Goal: Task Accomplishment & Management: Use online tool/utility

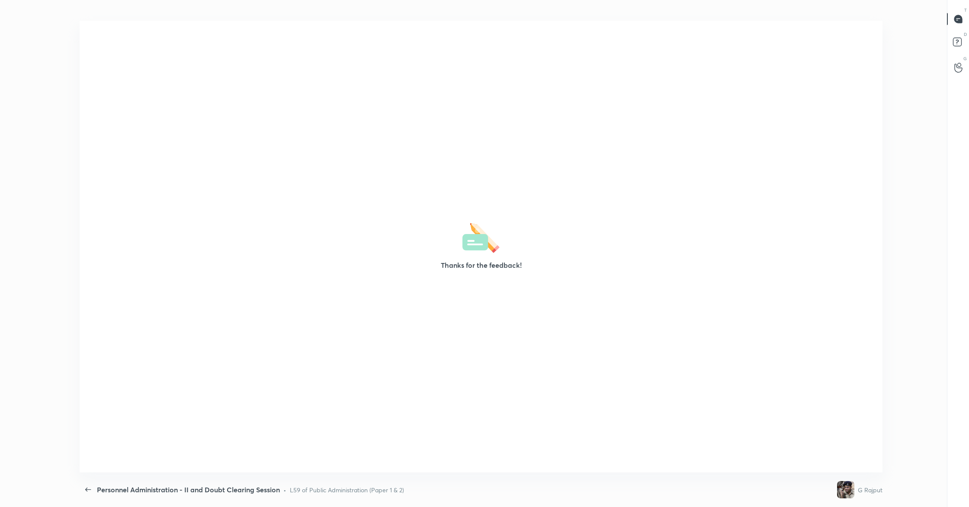
scroll to position [3, 0]
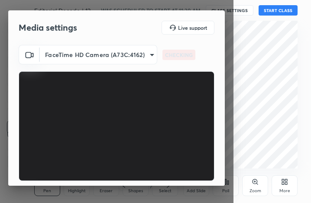
scroll to position [80, 0]
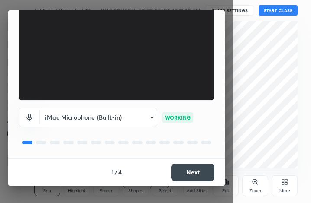
click at [188, 173] on button "Next" at bounding box center [192, 172] width 43 height 17
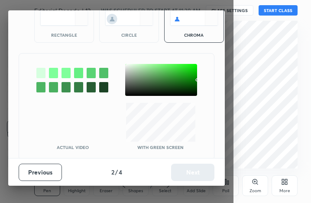
scroll to position [48, 0]
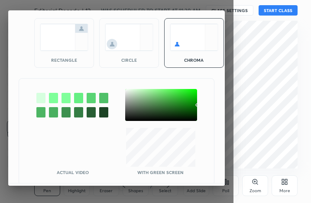
click at [63, 31] on img at bounding box center [64, 37] width 48 height 27
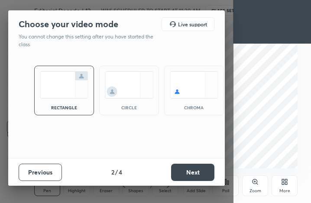
click at [190, 173] on button "Next" at bounding box center [192, 172] width 43 height 17
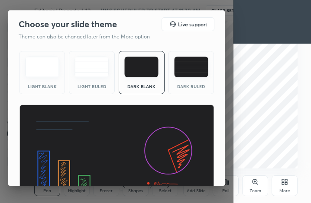
click at [190, 173] on img at bounding box center [116, 160] width 195 height 110
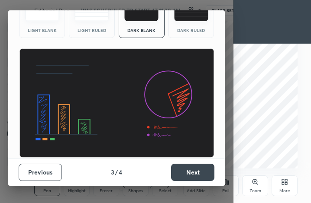
click at [203, 173] on button "Next" at bounding box center [192, 172] width 43 height 17
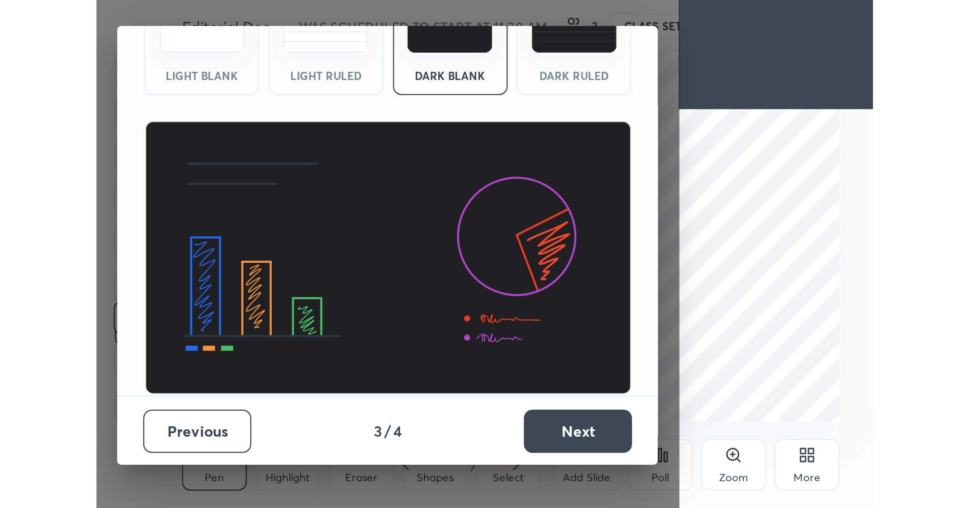
scroll to position [0, 0]
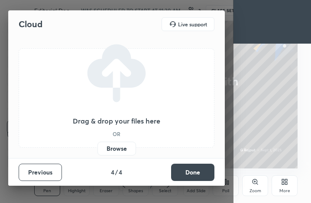
click at [117, 148] on label "Browse" at bounding box center [116, 149] width 39 height 14
click at [97, 148] on input "Browse" at bounding box center [97, 149] width 0 height 14
click at [186, 174] on button "Done" at bounding box center [192, 172] width 43 height 17
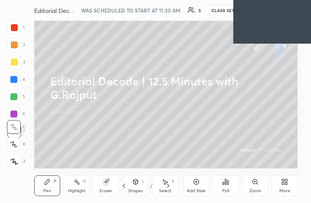
click at [290, 186] on div "More" at bounding box center [284, 186] width 26 height 21
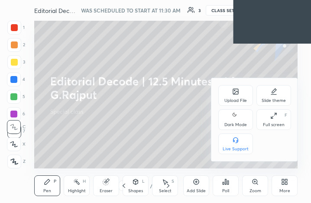
click at [273, 123] on div "Full screen" at bounding box center [274, 125] width 22 height 4
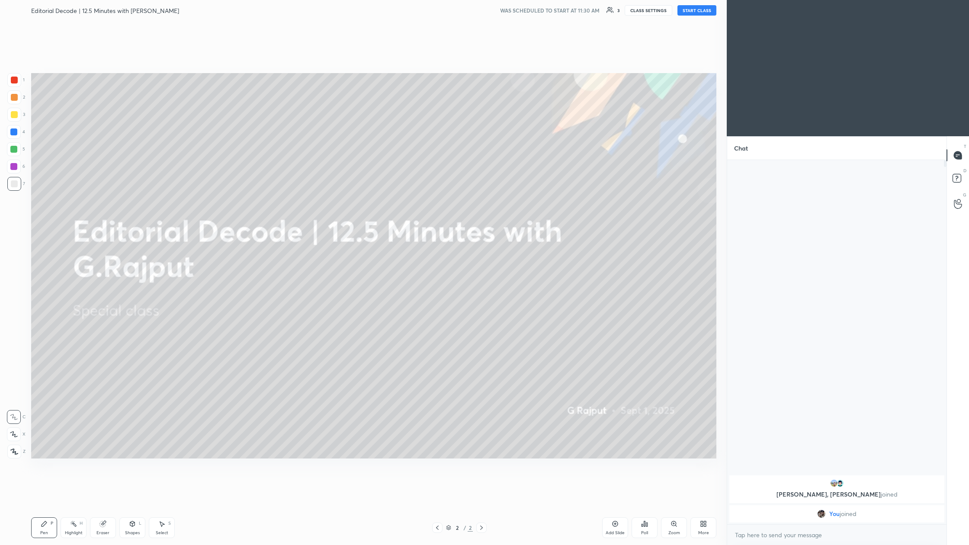
click at [310, 203] on div "More" at bounding box center [703, 533] width 11 height 4
click at [310, 203] on div "Upload File" at bounding box center [654, 442] width 22 height 4
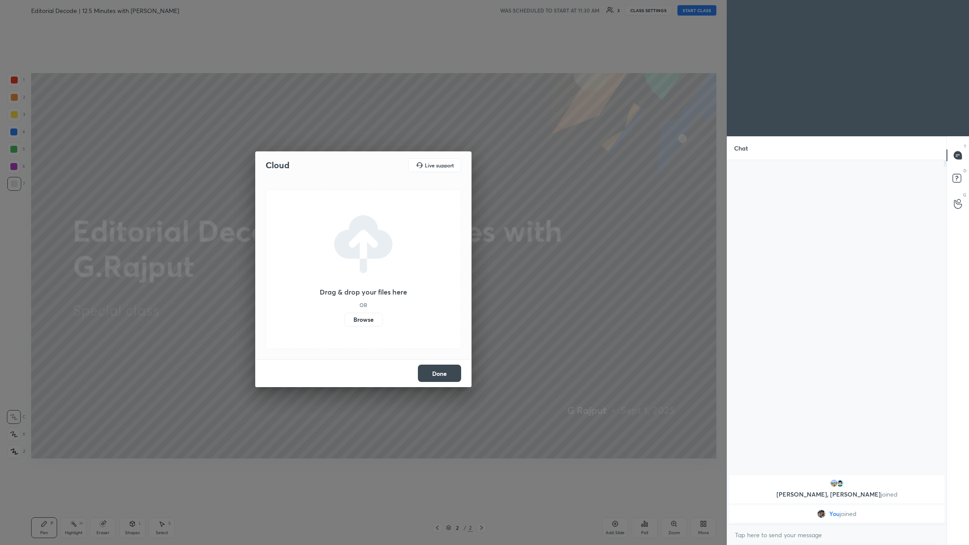
click at [310, 203] on label "Browse" at bounding box center [363, 320] width 39 height 14
click at [310, 203] on input "Browse" at bounding box center [344, 320] width 0 height 14
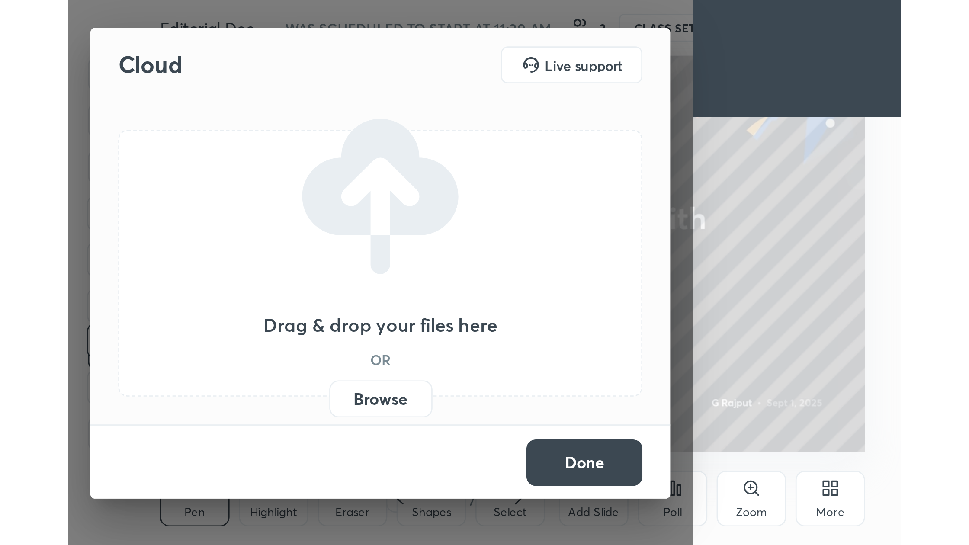
scroll to position [148, 276]
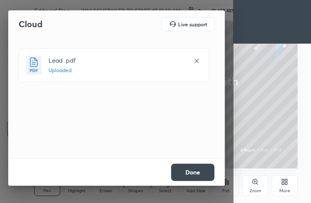
click at [205, 176] on button "Done" at bounding box center [192, 172] width 43 height 17
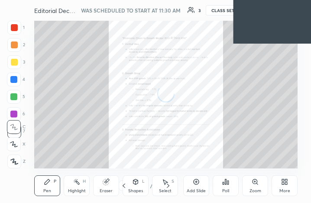
click at [284, 182] on icon at bounding box center [284, 182] width 7 height 7
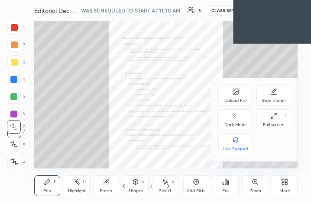
click at [275, 118] on icon at bounding box center [273, 115] width 7 height 7
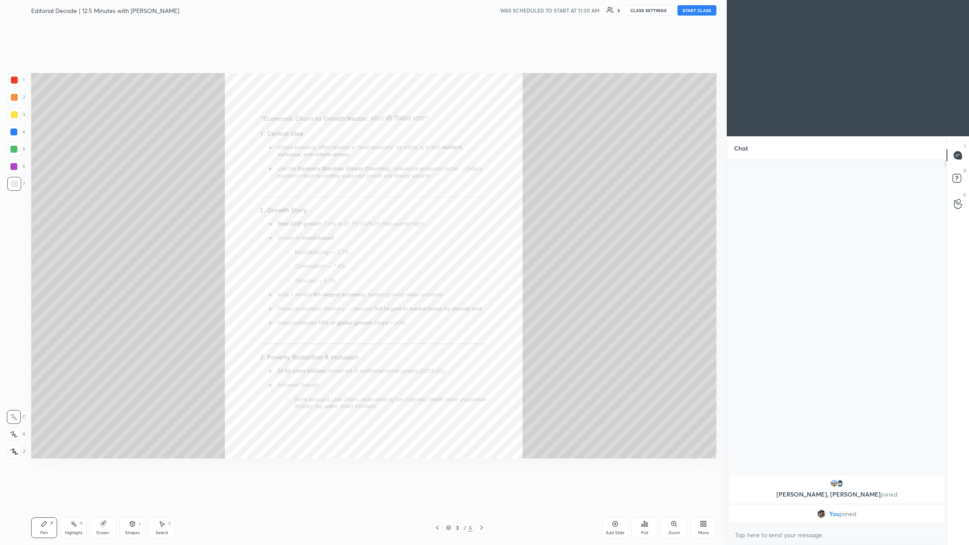
scroll to position [42774, 42571]
click at [310, 203] on icon at bounding box center [481, 527] width 7 height 7
click at [310, 203] on icon at bounding box center [437, 527] width 7 height 7
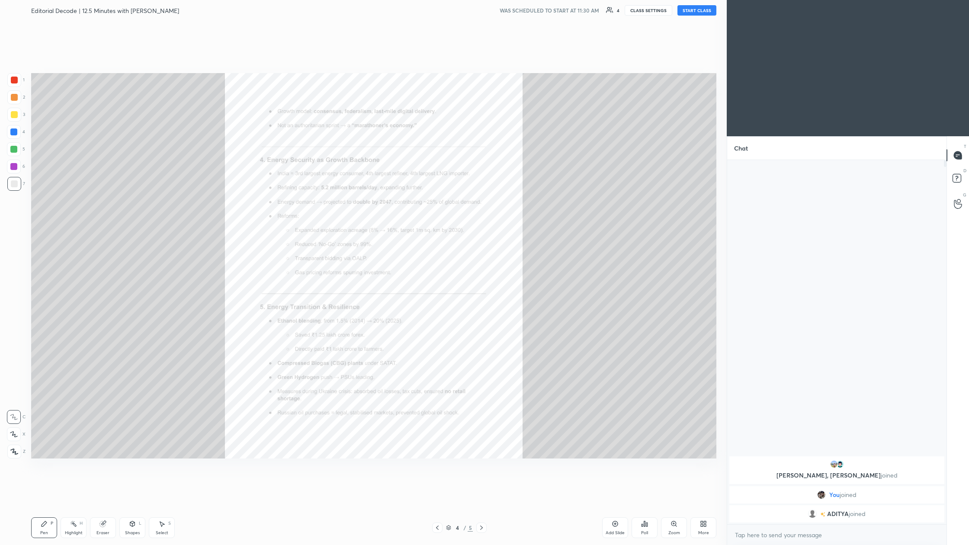
click at [310, 203] on icon at bounding box center [437, 527] width 7 height 7
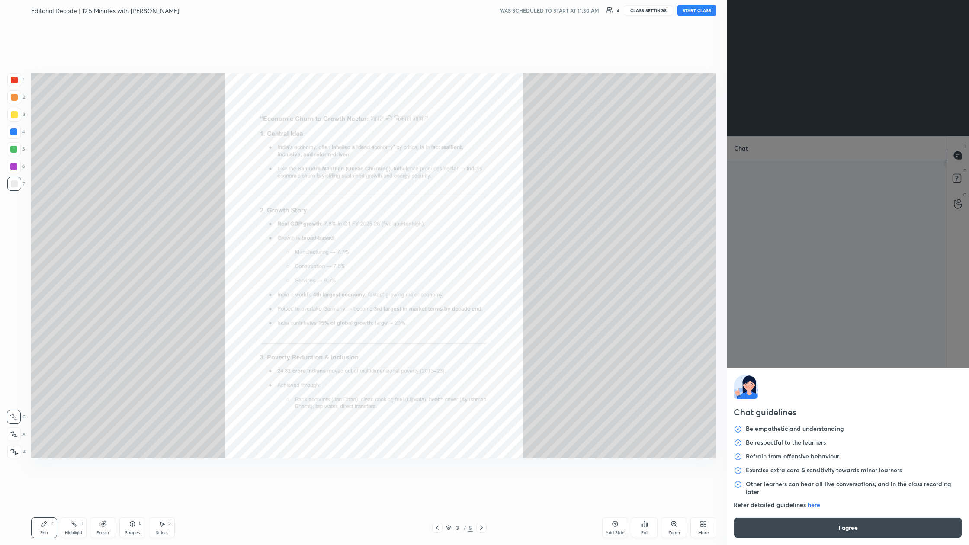
click at [310, 203] on body "1 2 3 4 5 6 7 C X Z C X Z E E Erase all H H Editorial Decode | 12.5 Minutes wit…" at bounding box center [484, 272] width 969 height 545
click at [310, 203] on button "I agree" at bounding box center [848, 527] width 228 height 21
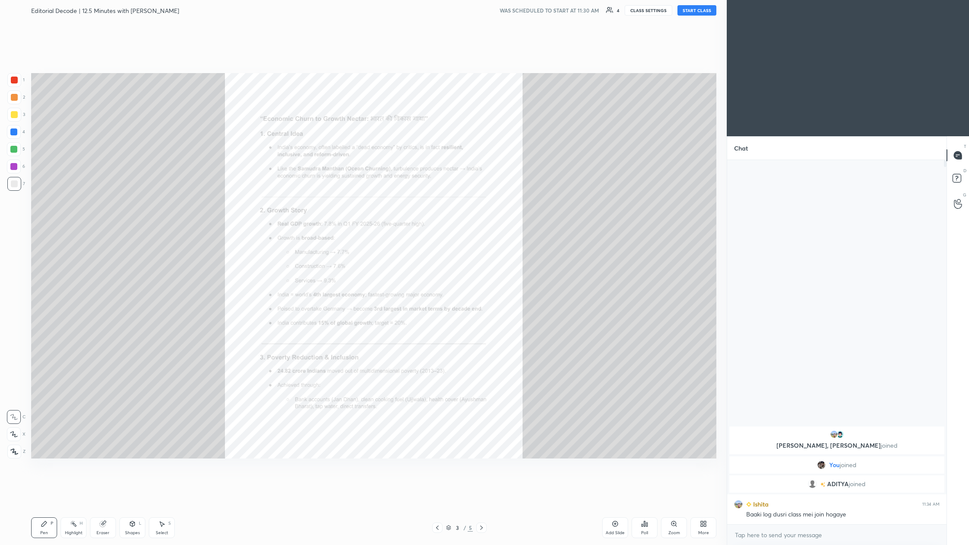
click at [310, 10] on button "START CLASS" at bounding box center [697, 10] width 39 height 10
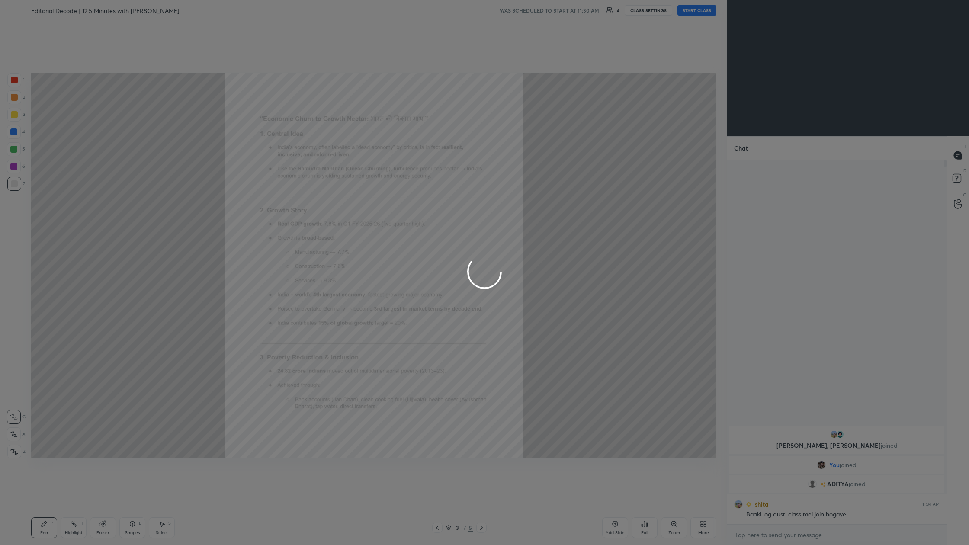
type textarea "x"
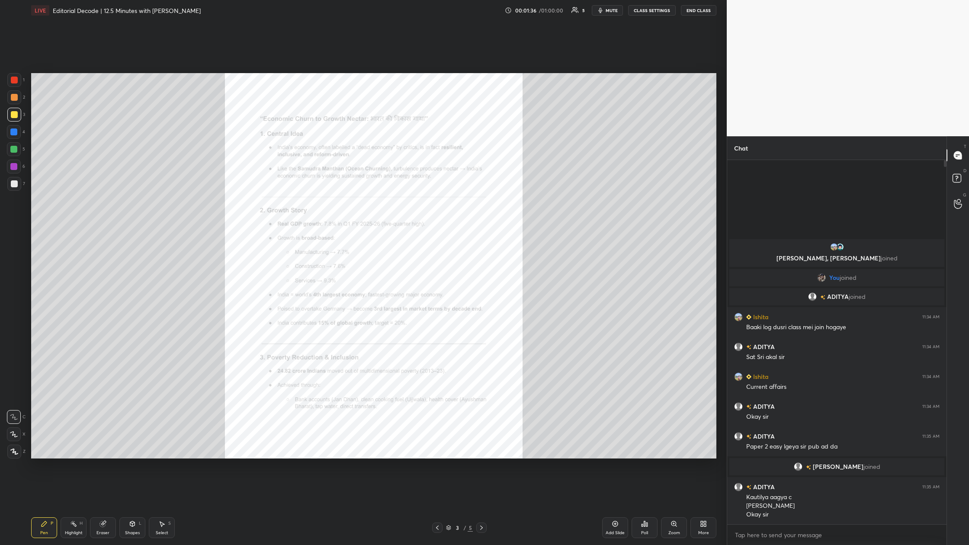
click at [310, 203] on div "Zoom" at bounding box center [674, 527] width 26 height 21
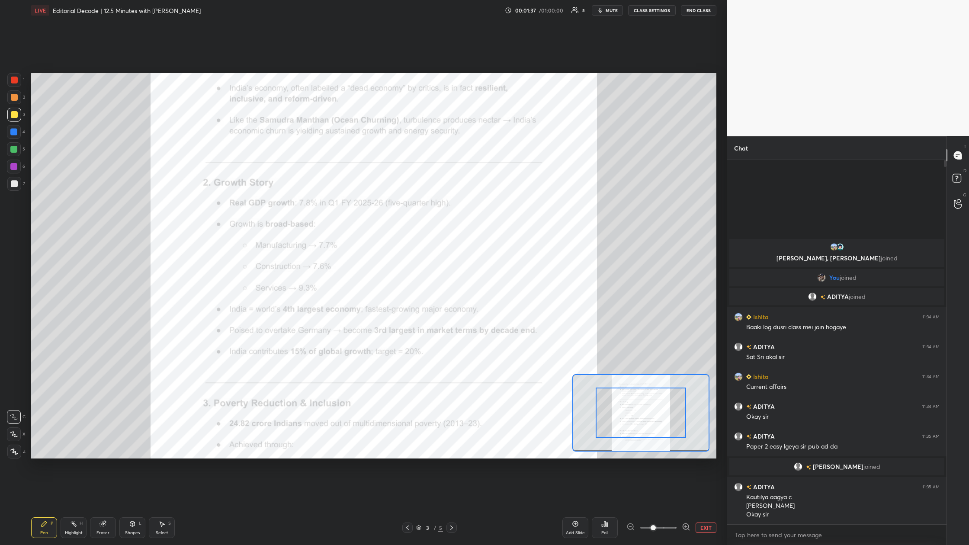
click at [310, 203] on span at bounding box center [658, 527] width 36 height 13
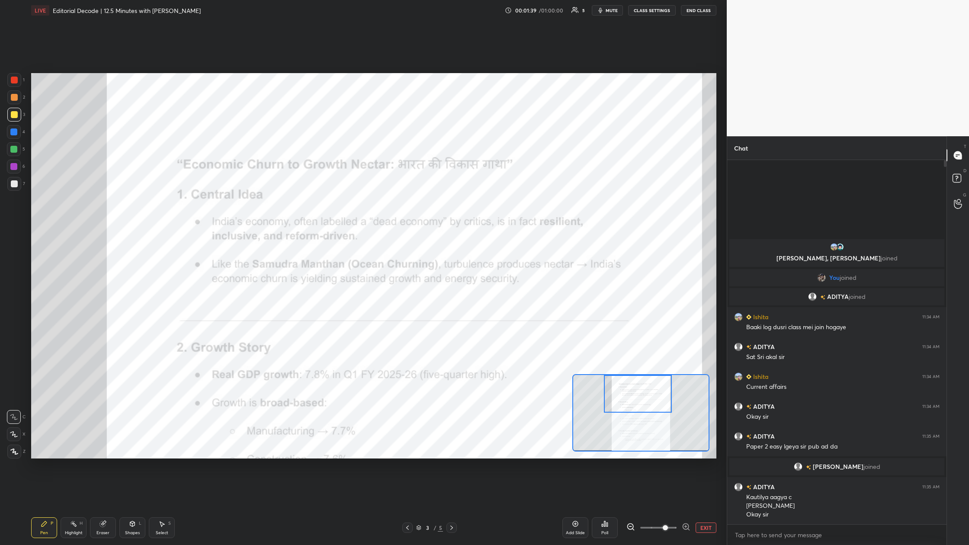
drag, startPoint x: 649, startPoint y: 414, endPoint x: 642, endPoint y: 397, distance: 18.1
click at [310, 203] on div at bounding box center [637, 394] width 67 height 38
click at [17, 80] on div at bounding box center [14, 80] width 14 height 14
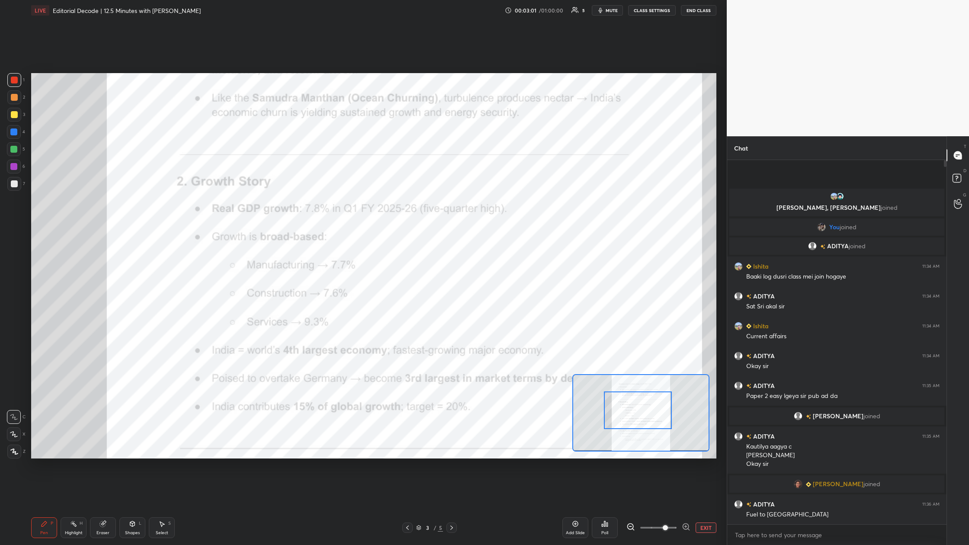
drag, startPoint x: 649, startPoint y: 399, endPoint x: 649, endPoint y: 415, distance: 16.4
click at [310, 203] on div at bounding box center [637, 411] width 67 height 38
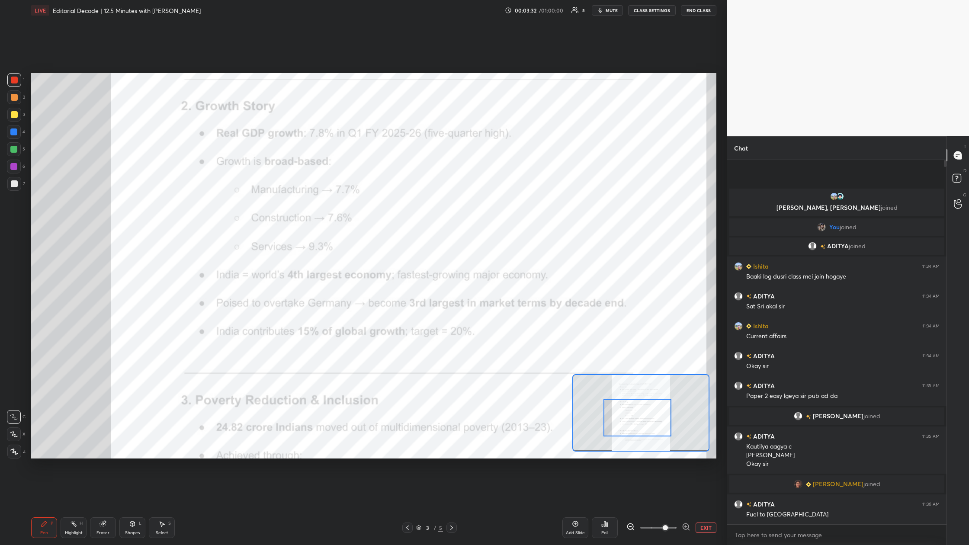
drag, startPoint x: 649, startPoint y: 412, endPoint x: 648, endPoint y: 419, distance: 7.0
click at [310, 203] on div at bounding box center [637, 418] width 67 height 38
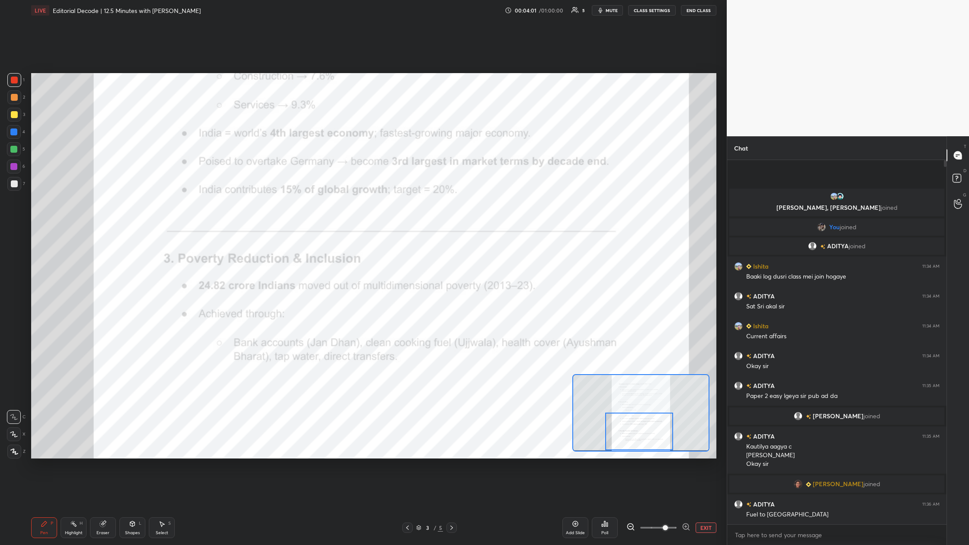
drag, startPoint x: 631, startPoint y: 416, endPoint x: 633, endPoint y: 434, distance: 18.3
click at [310, 203] on div at bounding box center [638, 432] width 67 height 38
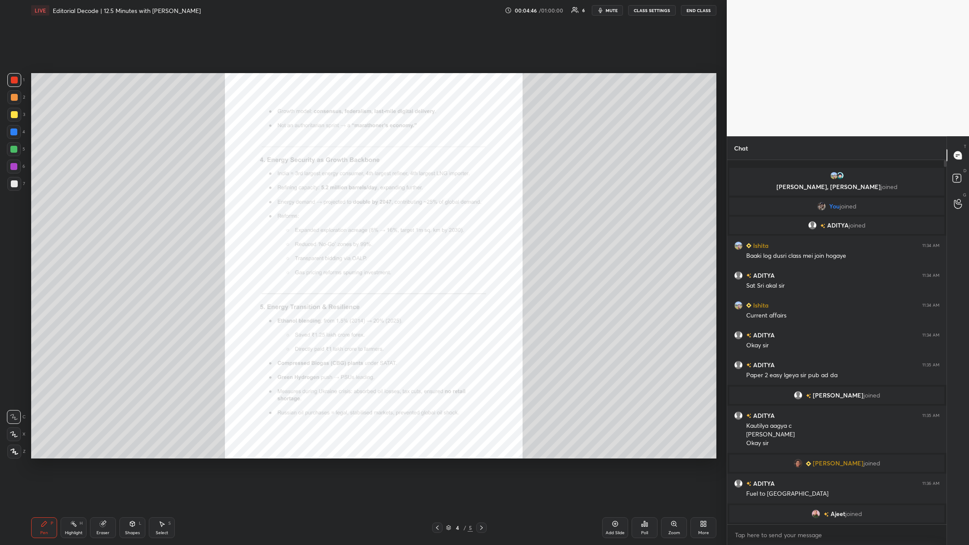
click at [310, 203] on div "Zoom" at bounding box center [674, 533] width 12 height 4
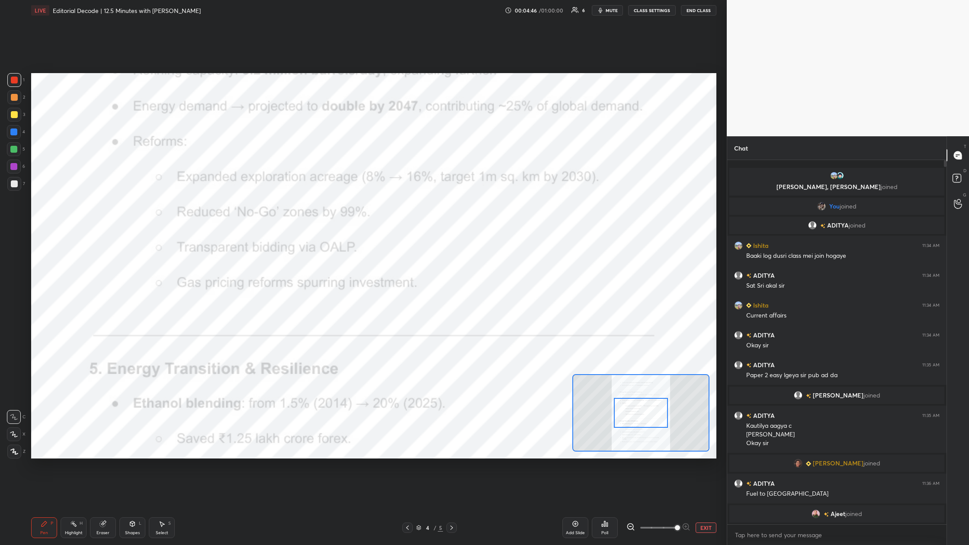
click at [310, 203] on span at bounding box center [658, 527] width 36 height 13
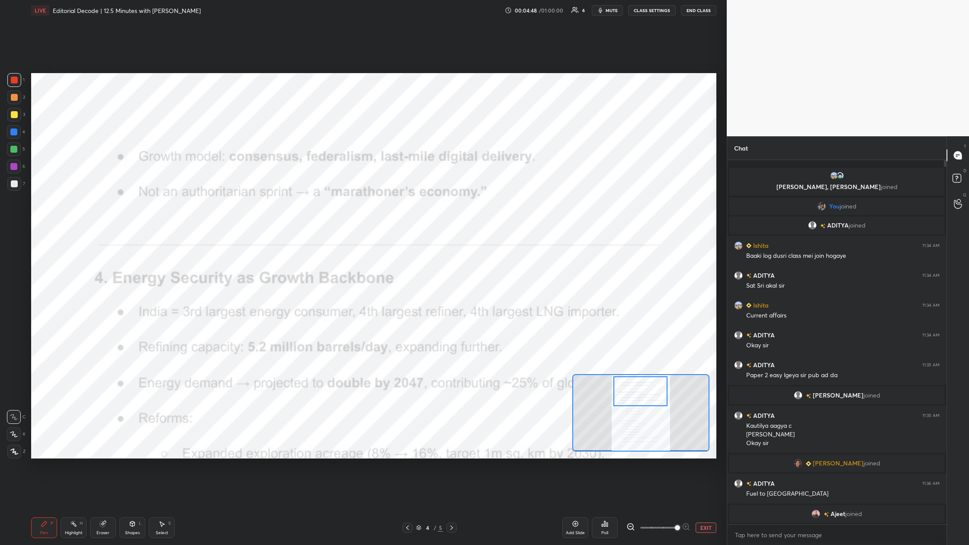
drag, startPoint x: 655, startPoint y: 415, endPoint x: 653, endPoint y: 392, distance: 23.0
click at [310, 203] on div at bounding box center [640, 391] width 54 height 30
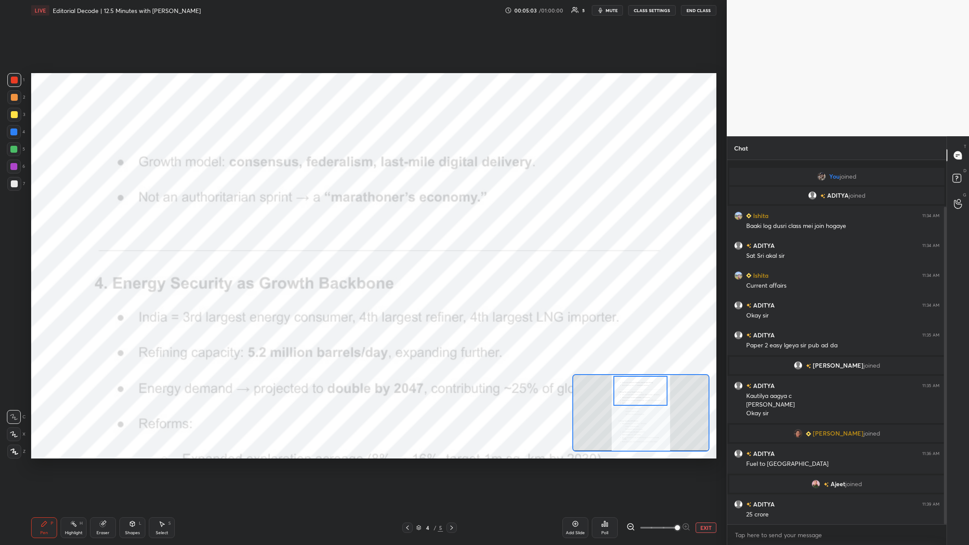
scroll to position [54, 0]
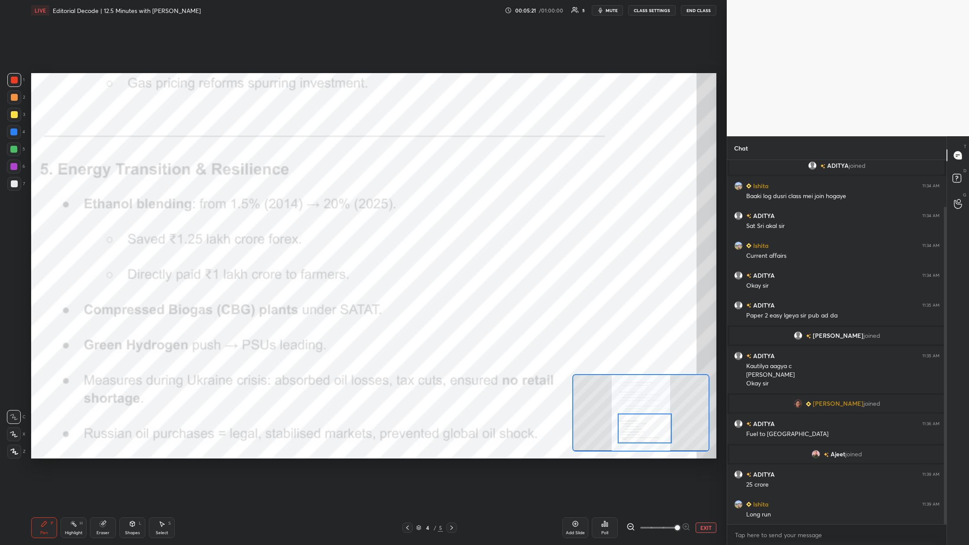
drag, startPoint x: 645, startPoint y: 397, endPoint x: 649, endPoint y: 436, distance: 39.2
click at [310, 203] on div at bounding box center [645, 429] width 54 height 30
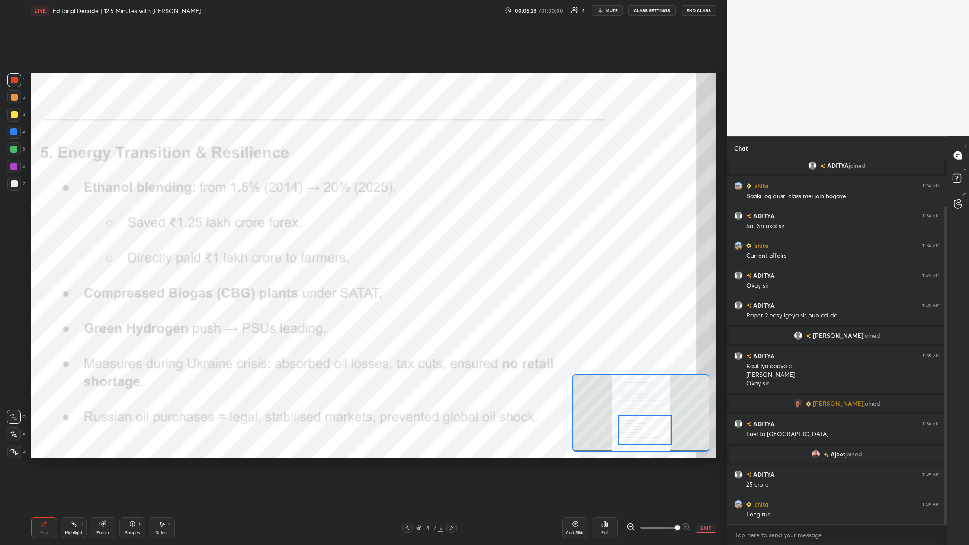
click at [310, 203] on div at bounding box center [451, 528] width 10 height 10
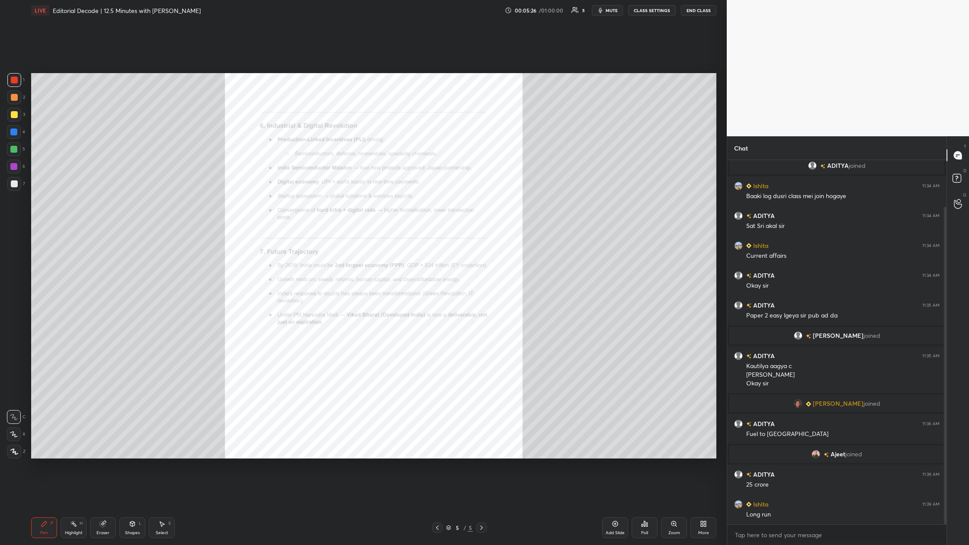
click at [310, 203] on icon at bounding box center [437, 527] width 7 height 7
click at [310, 203] on icon at bounding box center [674, 523] width 7 height 7
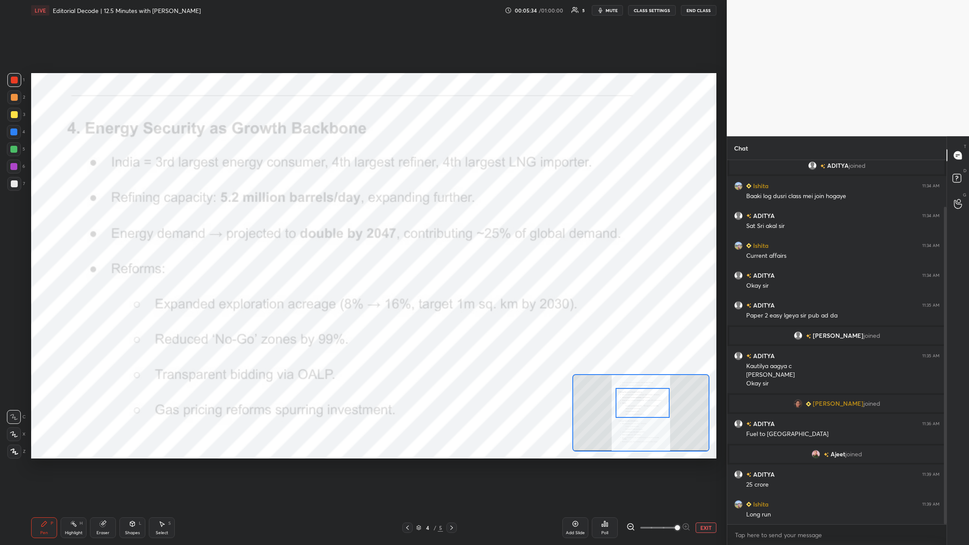
drag, startPoint x: 654, startPoint y: 419, endPoint x: 652, endPoint y: 411, distance: 8.4
click at [310, 203] on div at bounding box center [643, 403] width 54 height 30
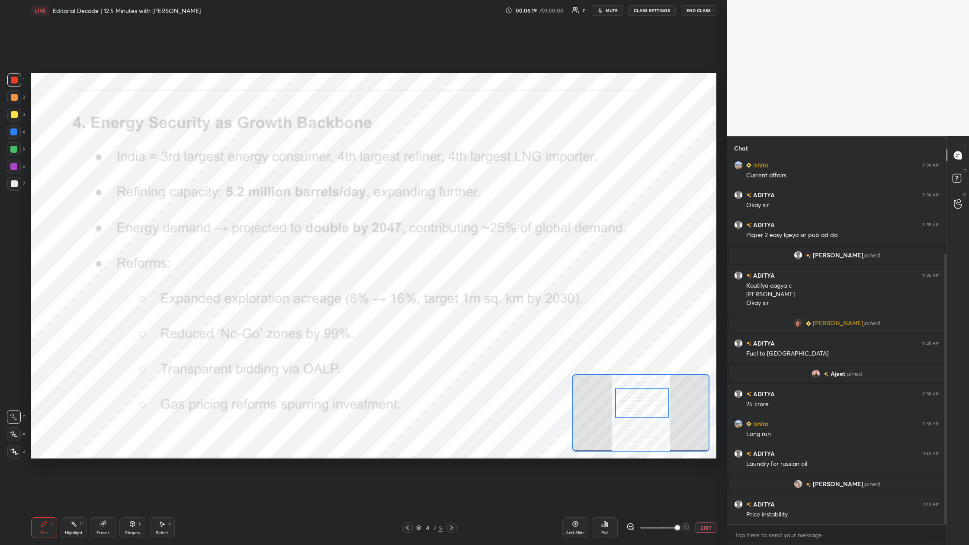
scroll to position [157, 0]
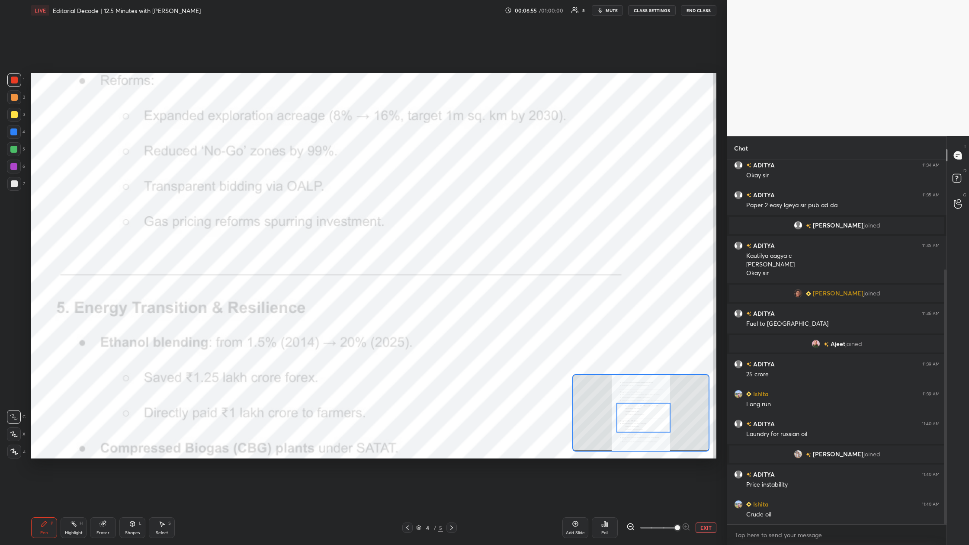
drag, startPoint x: 652, startPoint y: 404, endPoint x: 652, endPoint y: 419, distance: 15.1
click at [310, 203] on div at bounding box center [644, 418] width 54 height 30
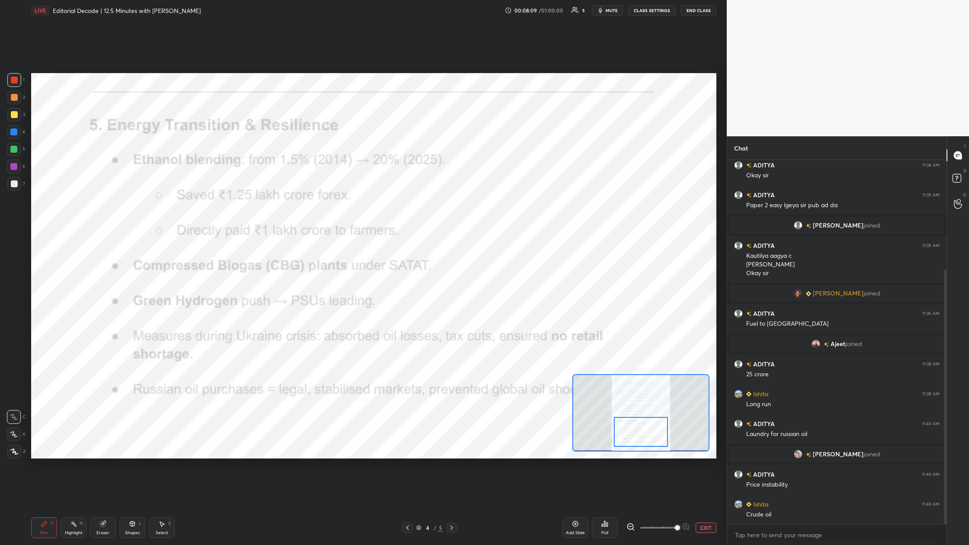
drag, startPoint x: 651, startPoint y: 417, endPoint x: 650, endPoint y: 432, distance: 14.8
click at [310, 203] on div at bounding box center [641, 432] width 54 height 30
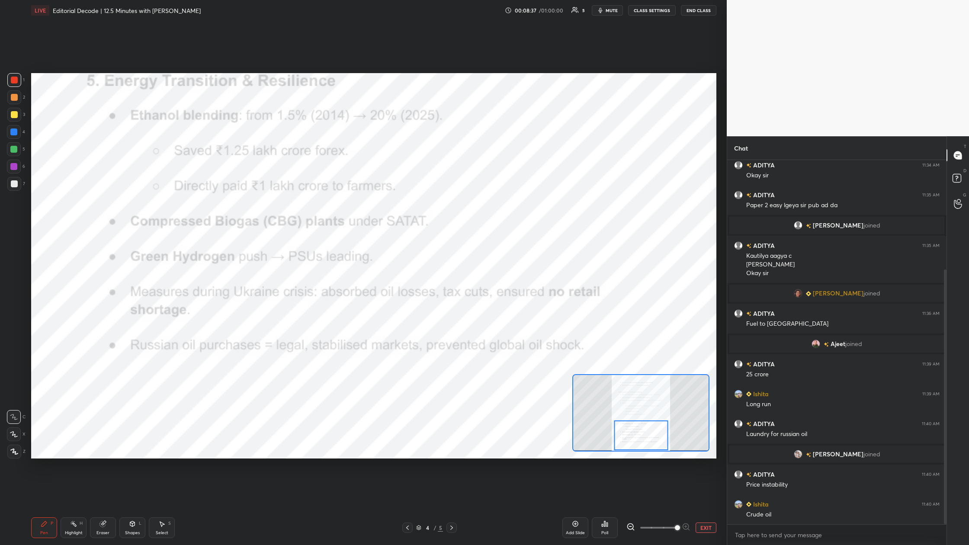
drag, startPoint x: 627, startPoint y: 419, endPoint x: 655, endPoint y: 445, distance: 37.6
click at [310, 203] on div at bounding box center [641, 436] width 54 height 30
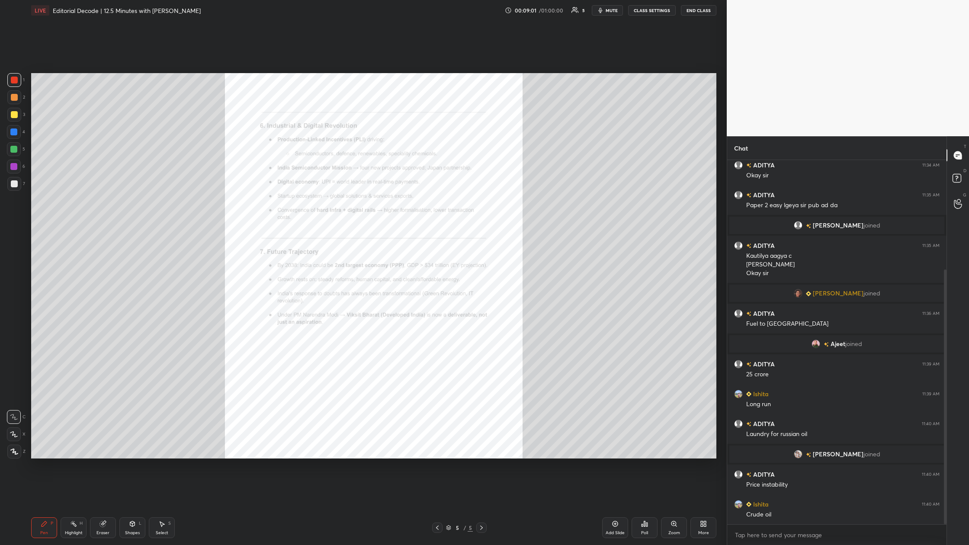
click at [310, 203] on div "Zoom" at bounding box center [674, 527] width 26 height 21
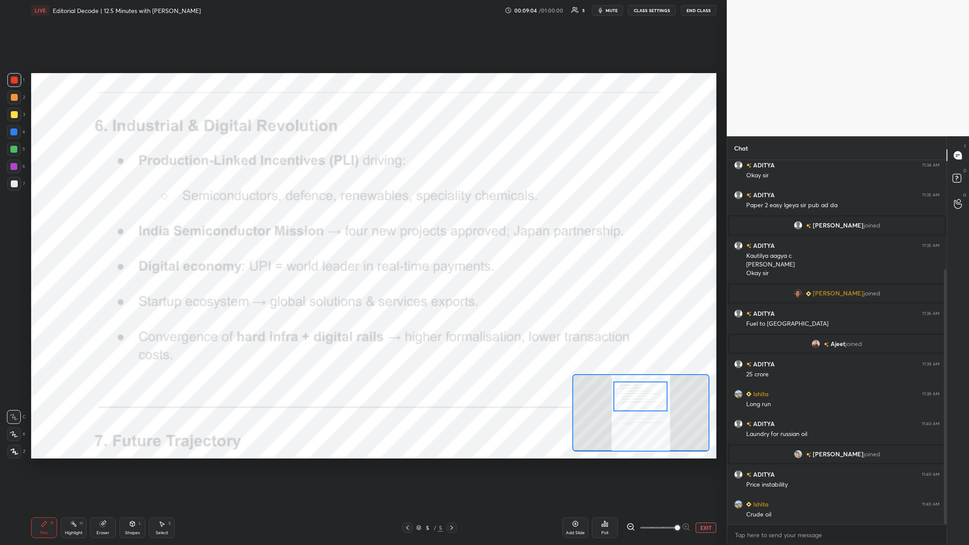
drag, startPoint x: 650, startPoint y: 394, endPoint x: 646, endPoint y: 385, distance: 9.1
click at [310, 203] on div at bounding box center [640, 397] width 54 height 30
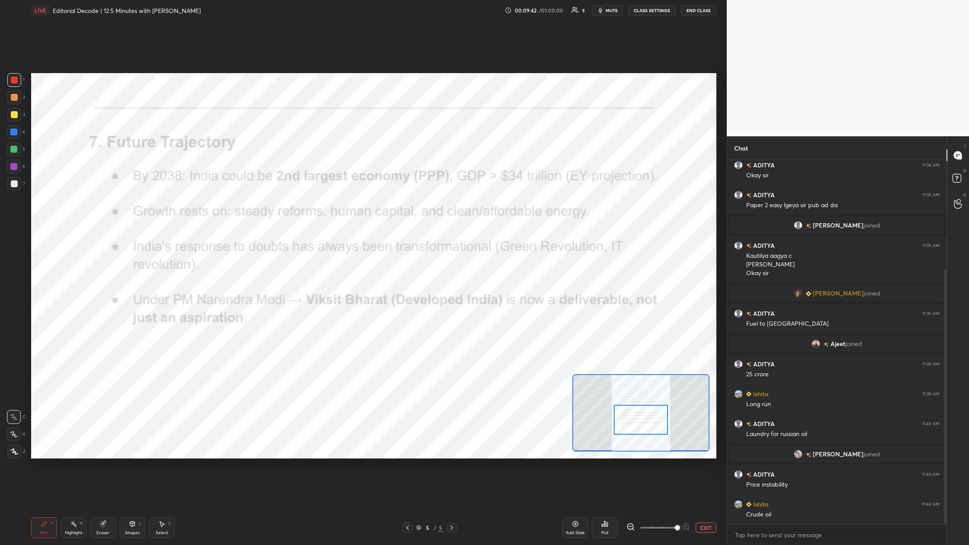
drag, startPoint x: 653, startPoint y: 409, endPoint x: 653, endPoint y: 430, distance: 21.2
click at [310, 203] on div at bounding box center [641, 420] width 54 height 30
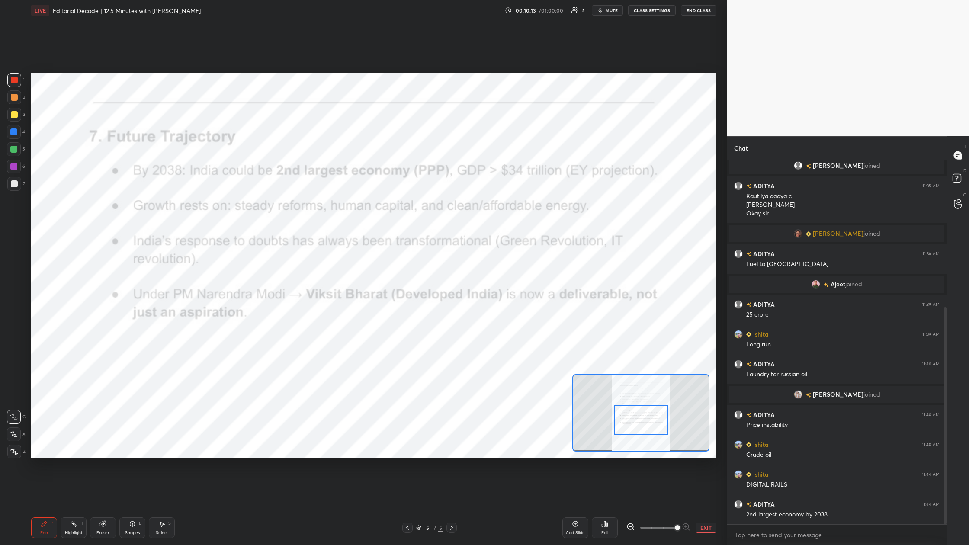
scroll to position [246, 0]
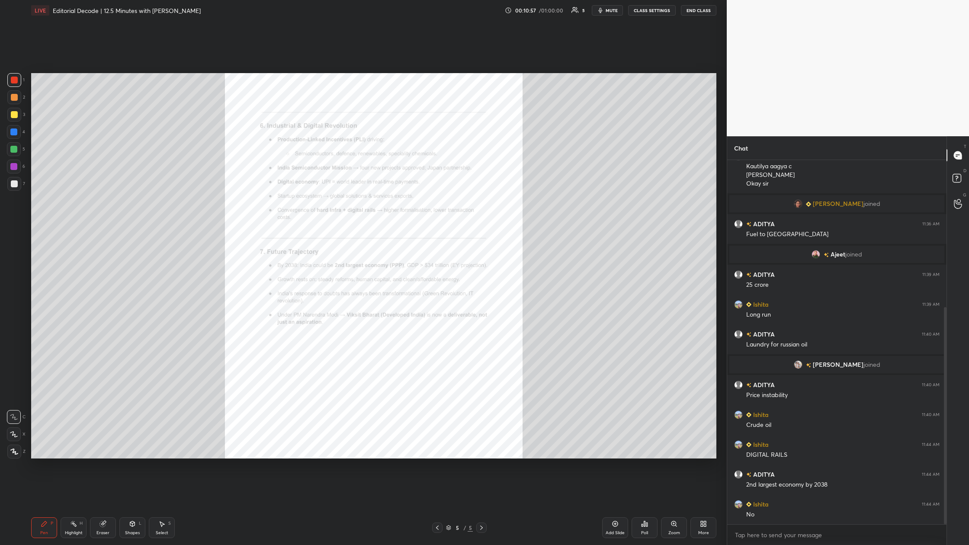
click at [310, 203] on div "Add Slide" at bounding box center [615, 527] width 26 height 21
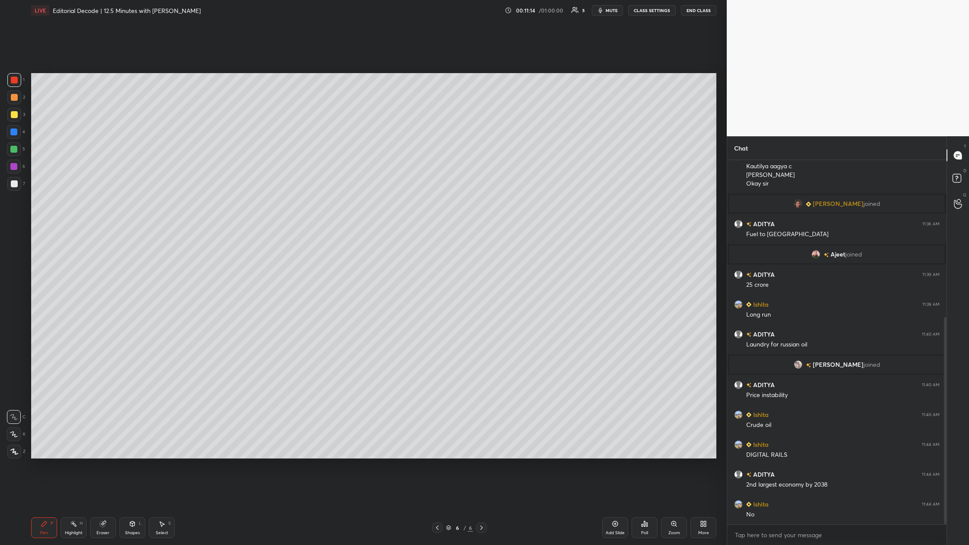
scroll to position [276, 0]
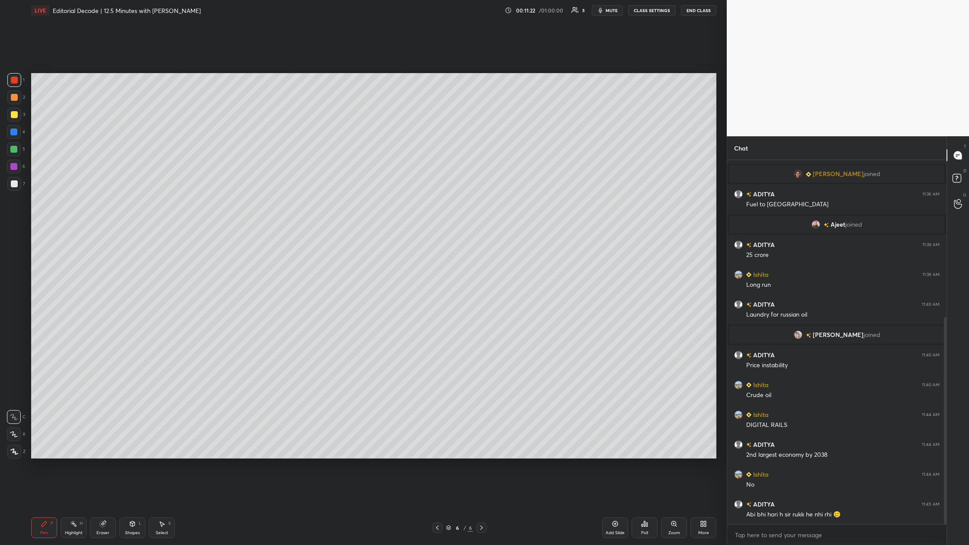
drag, startPoint x: 707, startPoint y: 11, endPoint x: 692, endPoint y: 14, distance: 15.5
click at [310, 14] on button "End Class" at bounding box center [698, 10] width 35 height 10
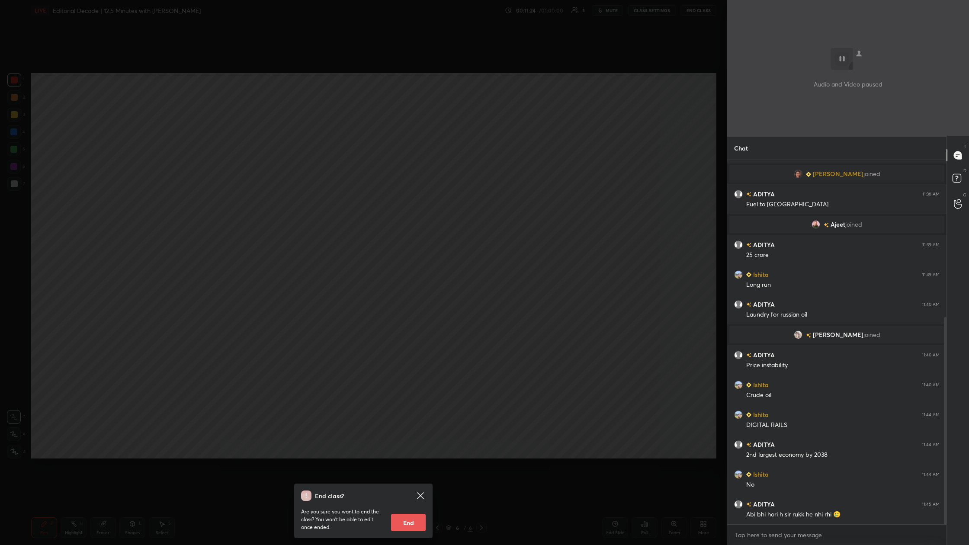
drag, startPoint x: 417, startPoint y: 524, endPoint x: 421, endPoint y: 529, distance: 5.8
click at [310, 203] on button "End" at bounding box center [408, 522] width 35 height 17
type textarea "x"
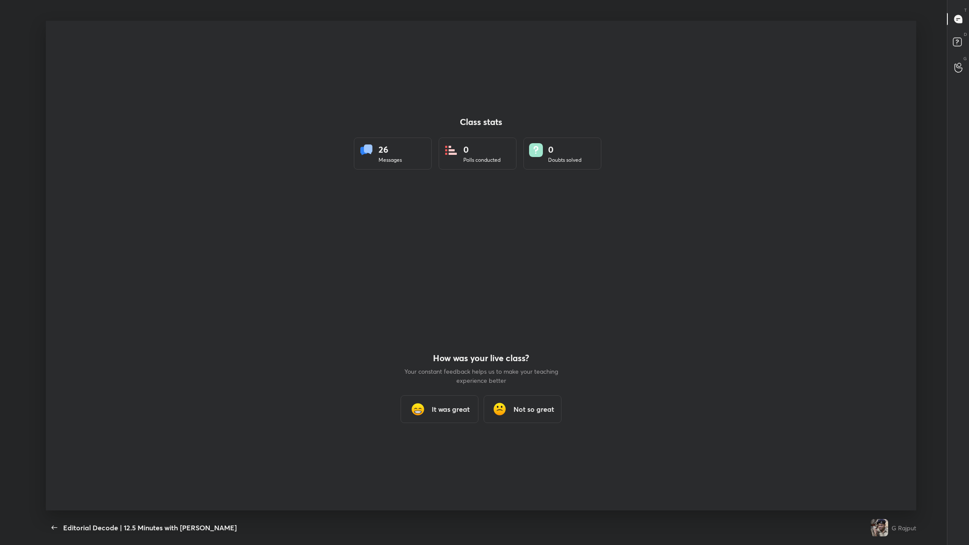
scroll to position [42774, 42301]
